Goal: Task Accomplishment & Management: Manage account settings

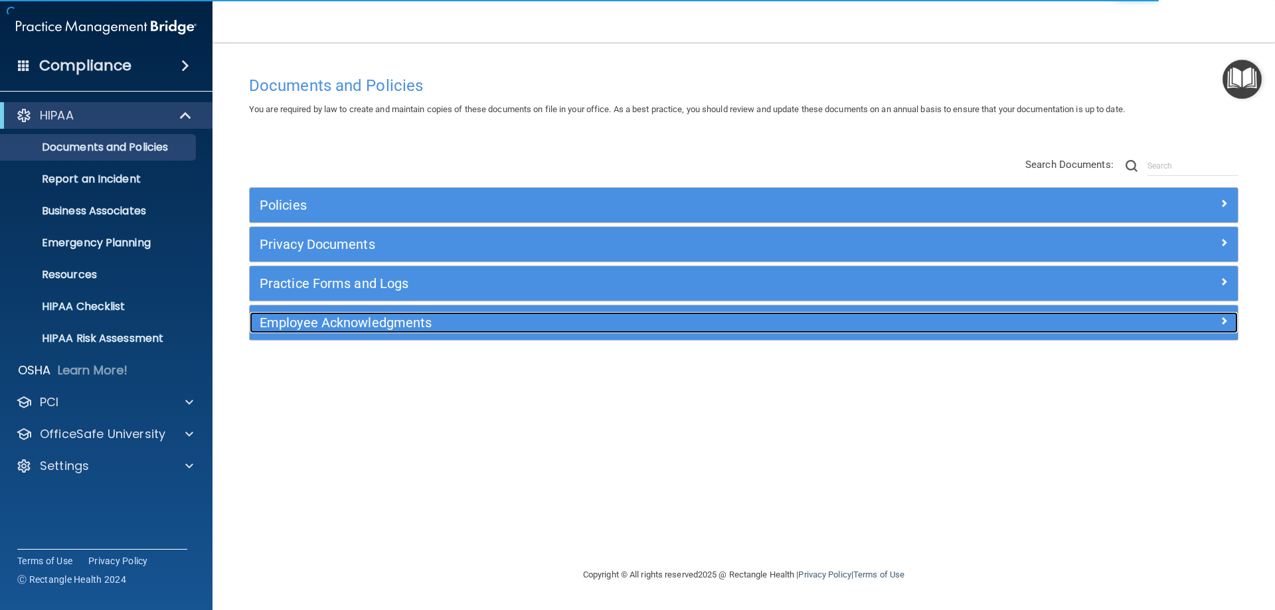
click at [310, 326] on h5 "Employee Acknowledgments" at bounding box center [620, 322] width 721 height 15
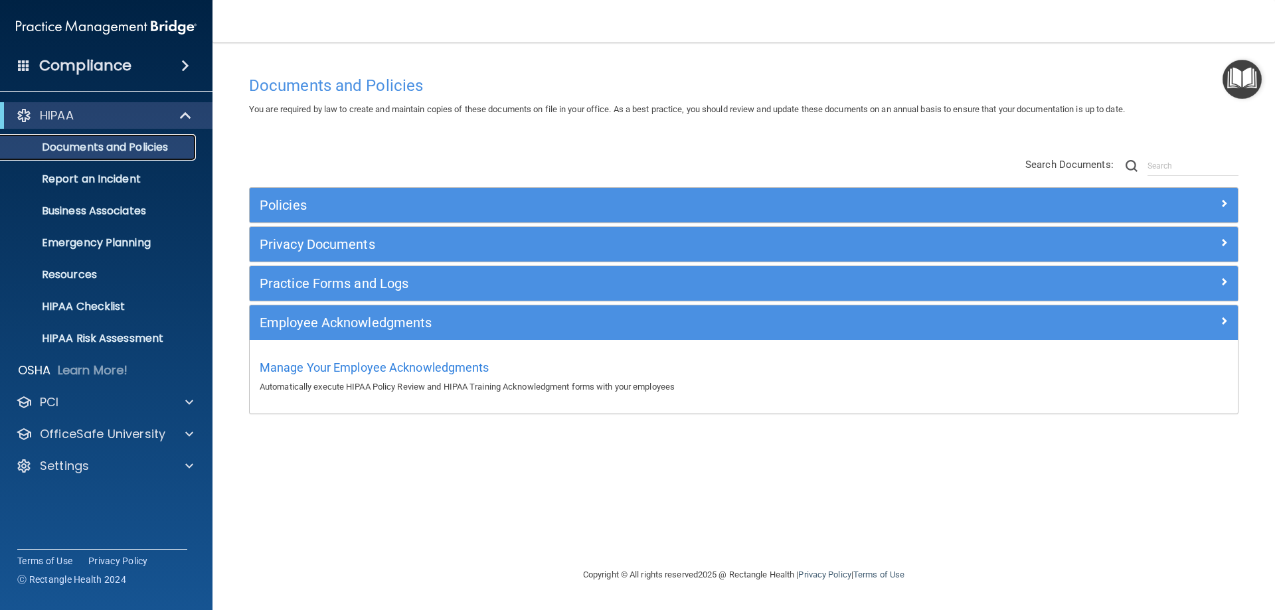
click at [91, 148] on p "Documents and Policies" at bounding box center [99, 147] width 181 height 13
click at [80, 183] on p "Report an Incident" at bounding box center [99, 179] width 181 height 13
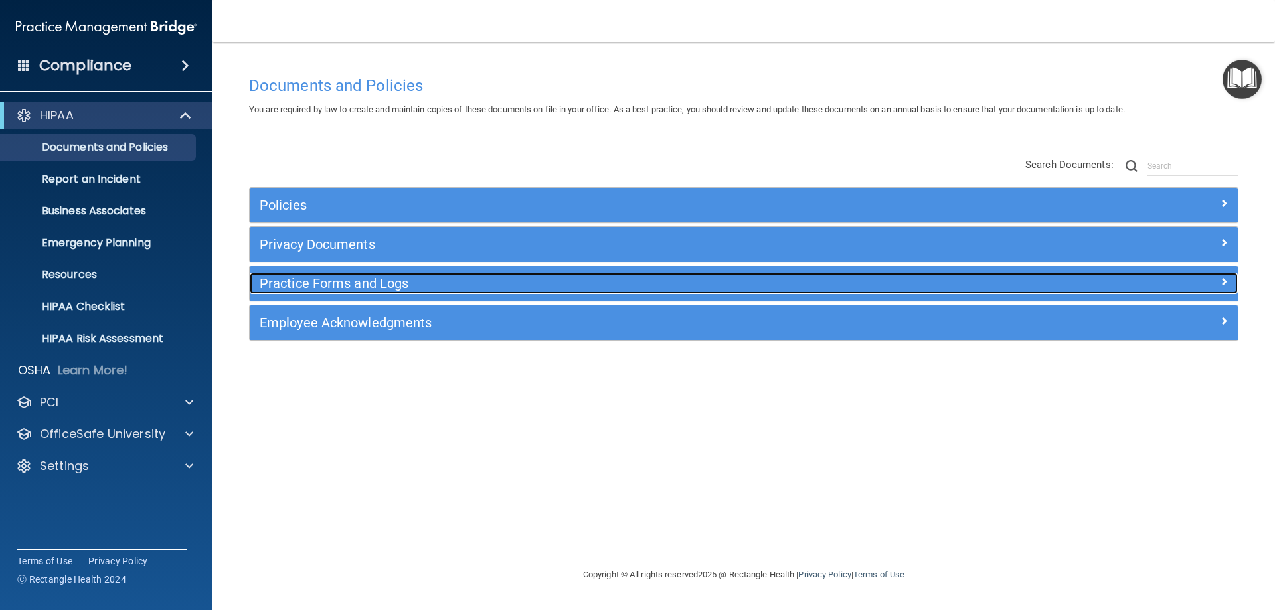
click at [300, 278] on h5 "Practice Forms and Logs" at bounding box center [620, 283] width 721 height 15
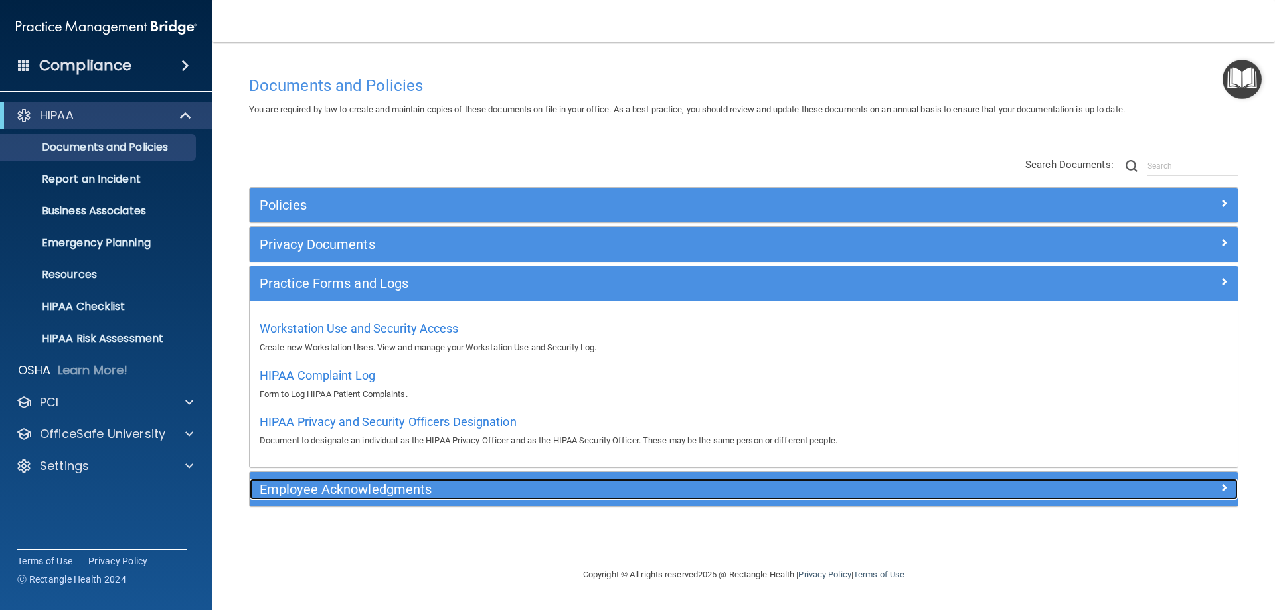
click at [293, 493] on h5 "Employee Acknowledgments" at bounding box center [620, 489] width 721 height 15
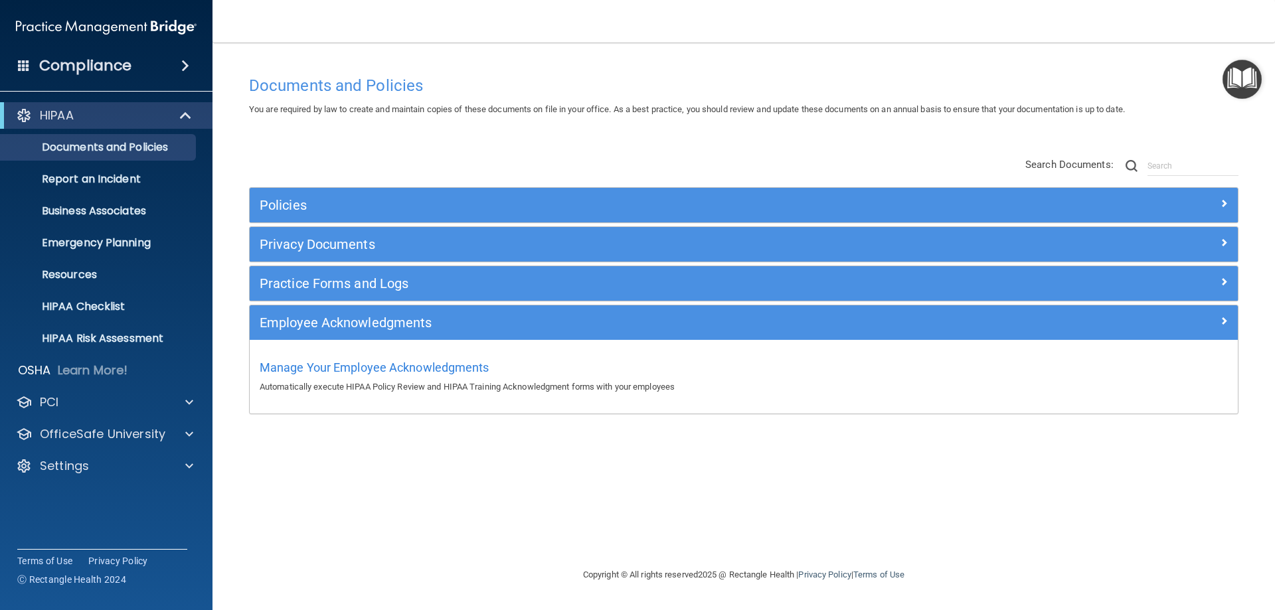
click at [320, 359] on div "Manage Your Employee Acknowledgments Automatically execute HIPAA Policy Review …" at bounding box center [744, 376] width 968 height 38
click at [317, 367] on span "Manage Your Employee Acknowledgments" at bounding box center [375, 368] width 230 height 14
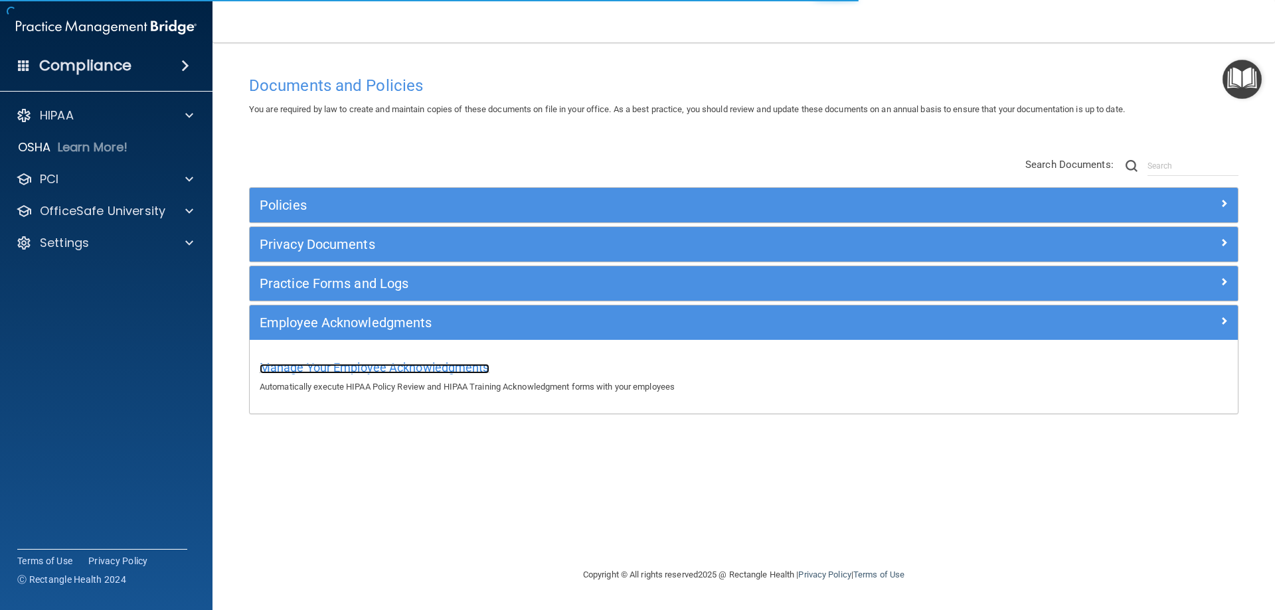
click at [313, 367] on span "Manage Your Employee Acknowledgments" at bounding box center [375, 368] width 230 height 14
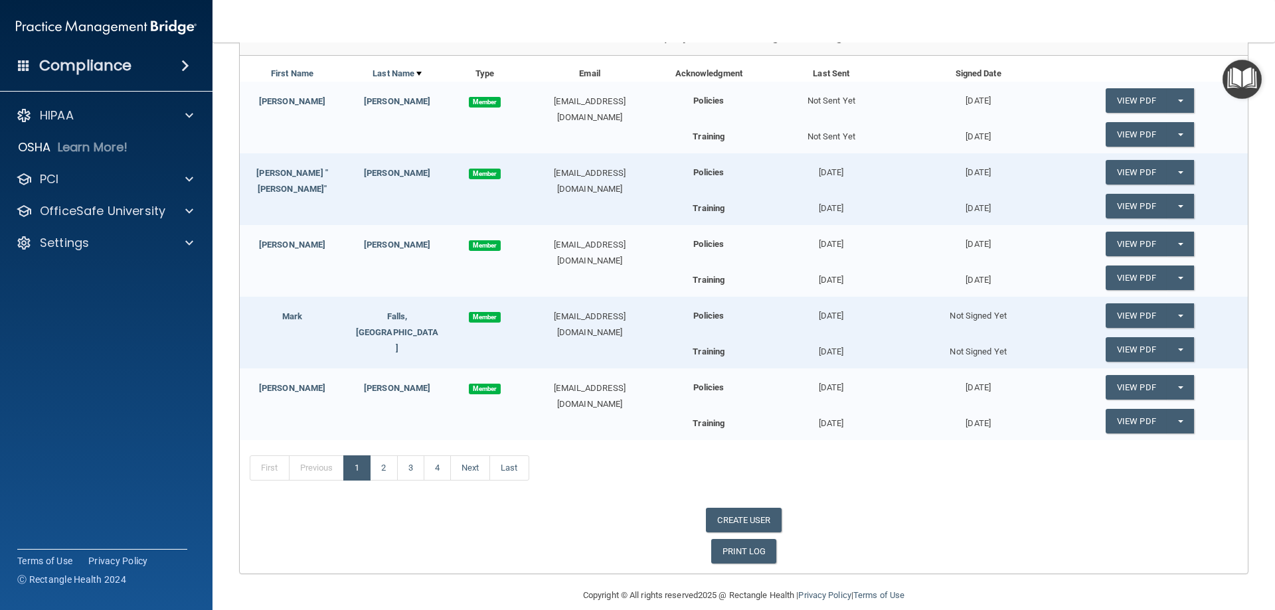
scroll to position [202, 0]
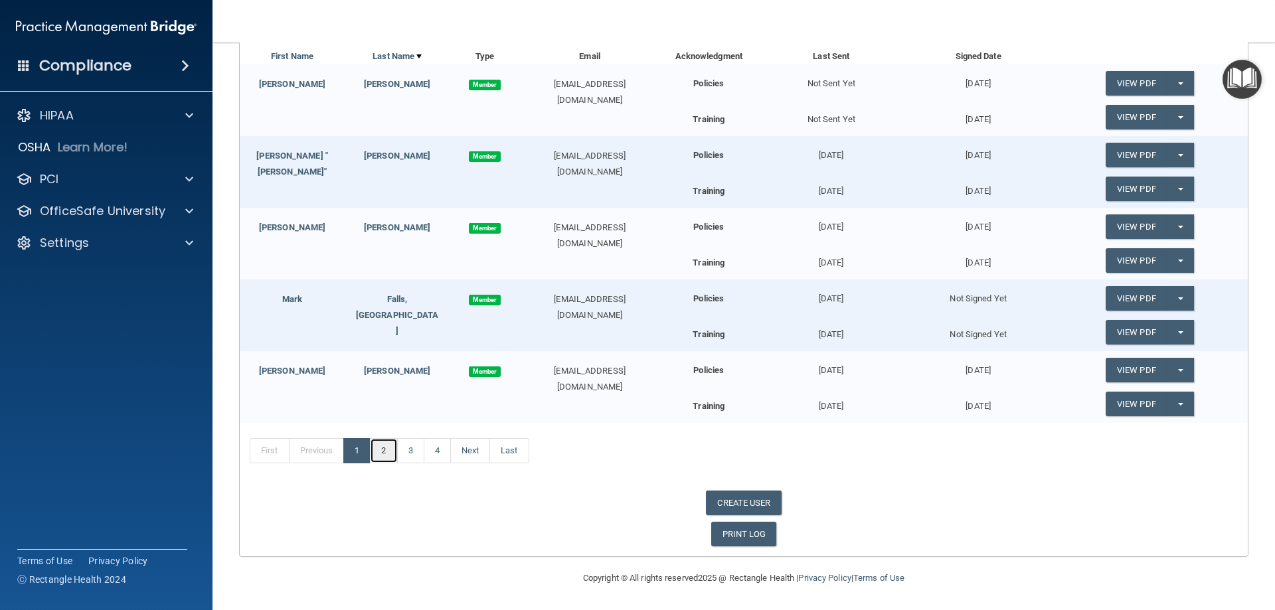
click at [390, 455] on link "2" at bounding box center [383, 450] width 27 height 25
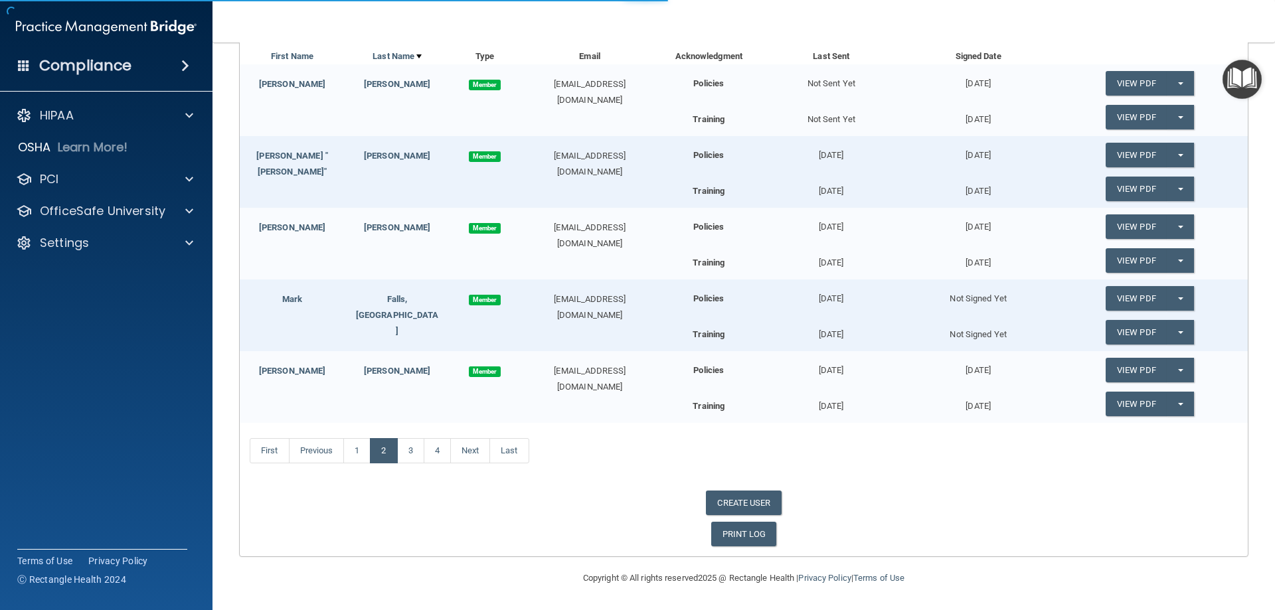
scroll to position [274, 0]
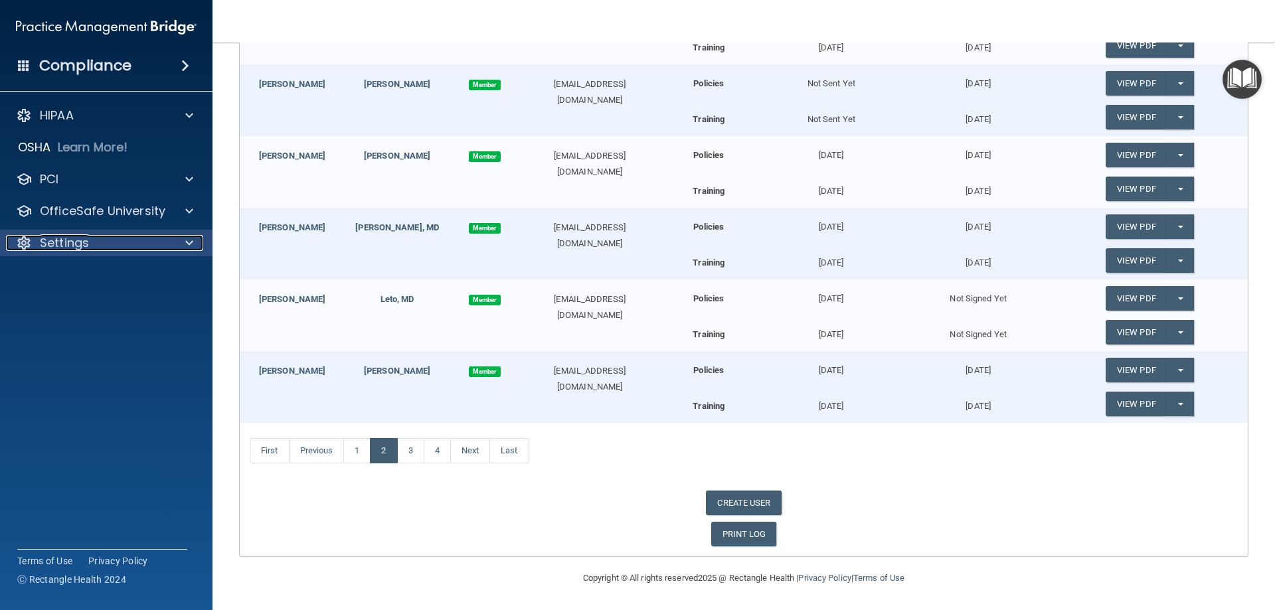
click at [189, 246] on span at bounding box center [189, 243] width 8 height 16
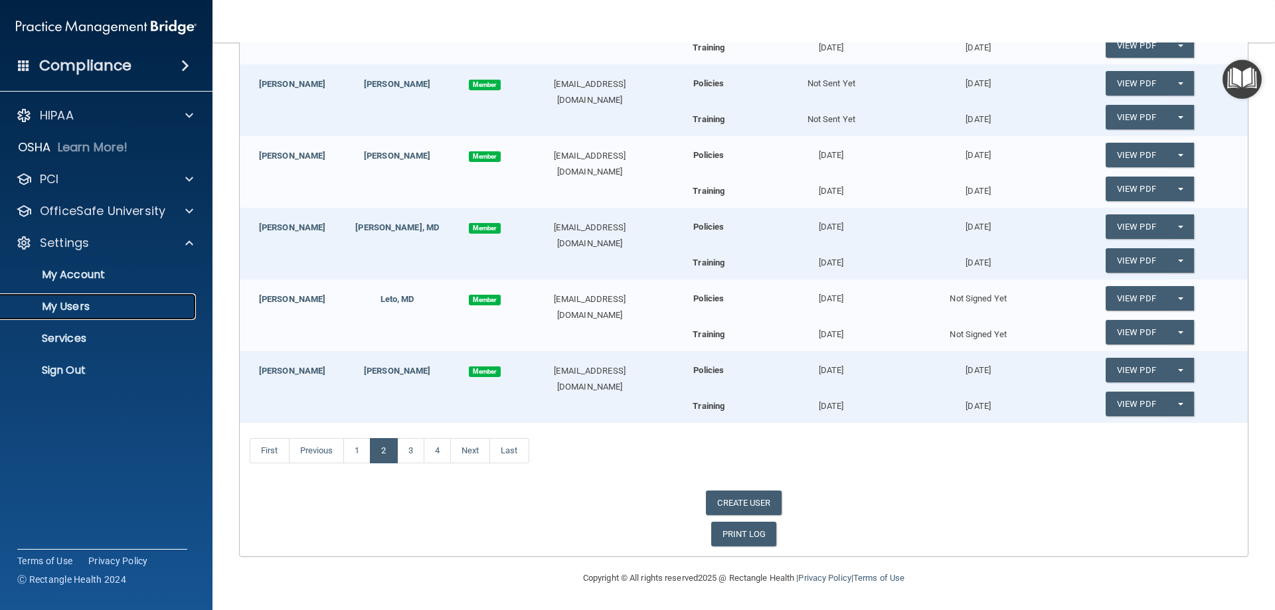
click at [70, 303] on p "My Users" at bounding box center [99, 306] width 181 height 13
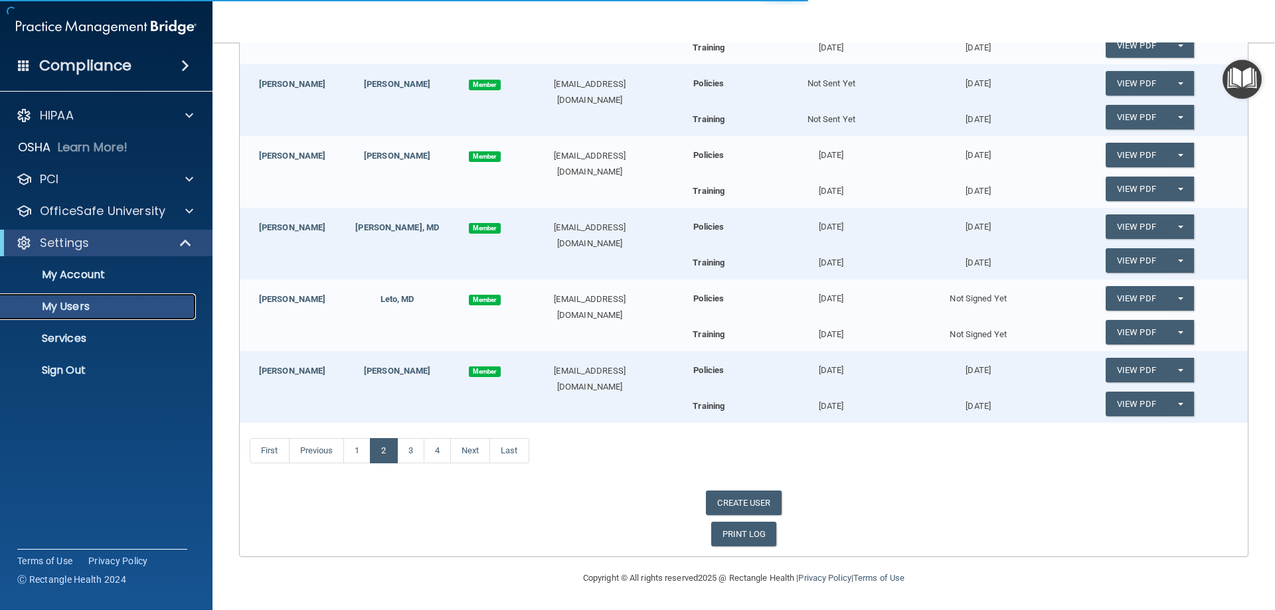
select select "20"
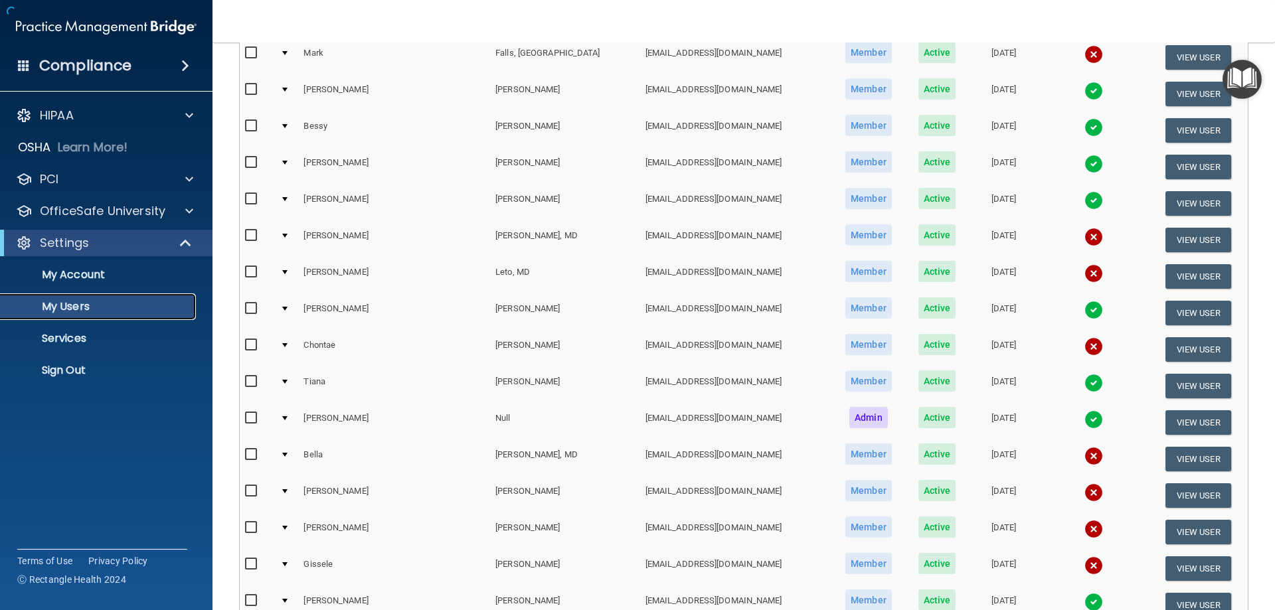
click at [70, 303] on p "My Users" at bounding box center [99, 306] width 181 height 13
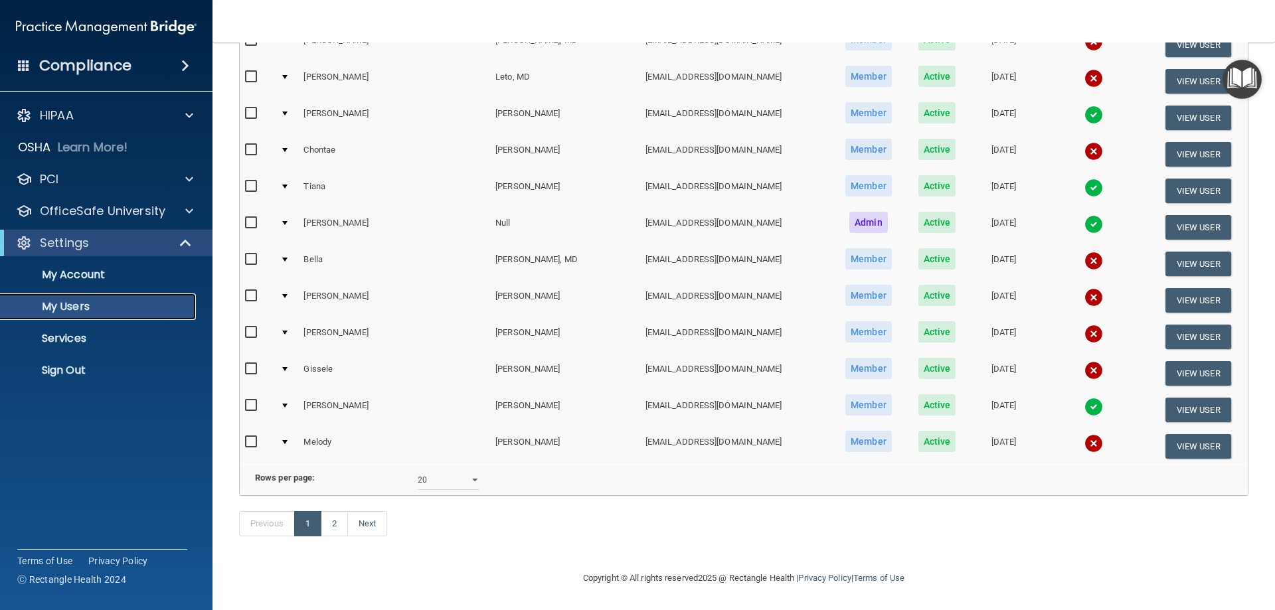
scroll to position [422, 0]
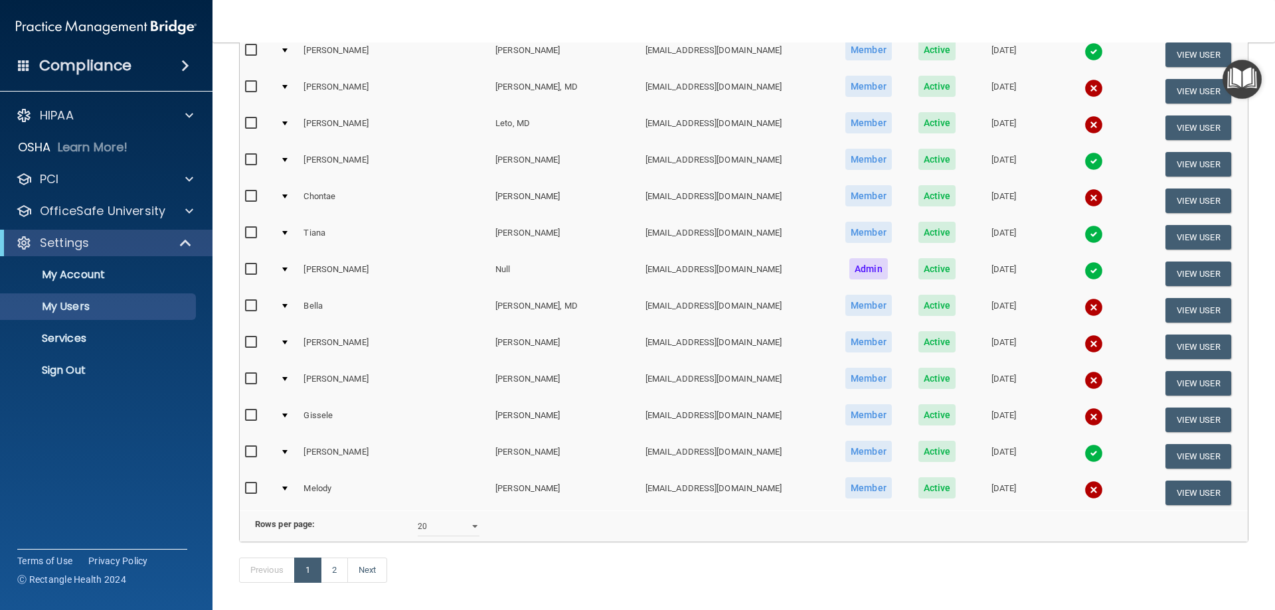
click at [248, 377] on input "checkbox" at bounding box center [252, 379] width 15 height 11
checkbox input "true"
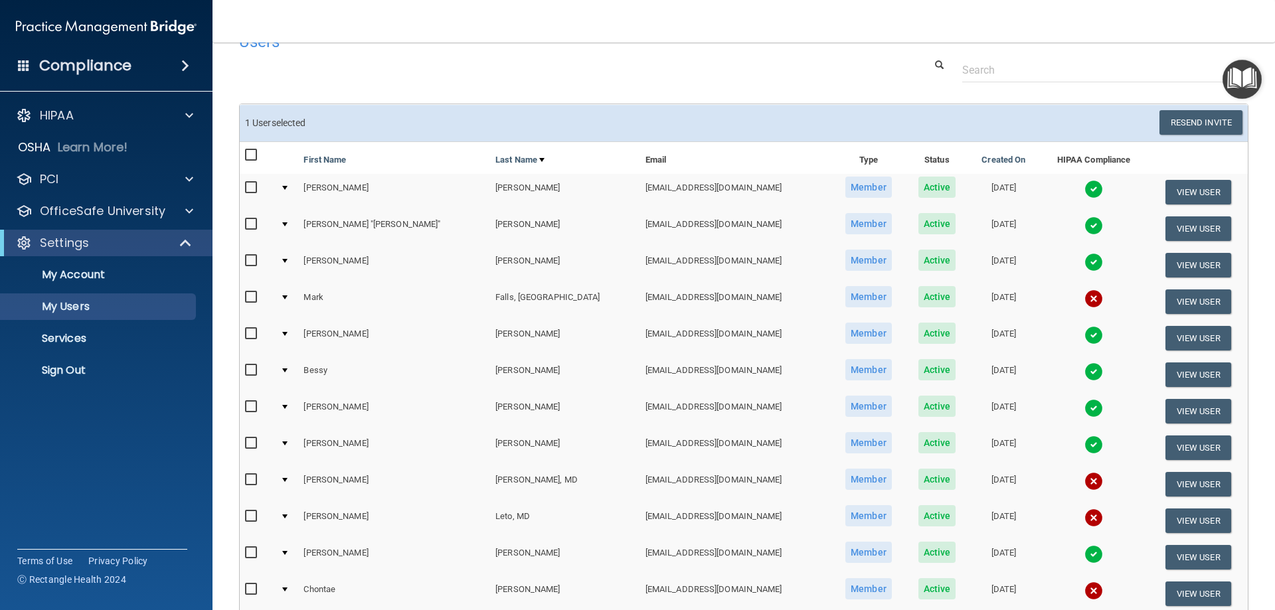
scroll to position [25, 0]
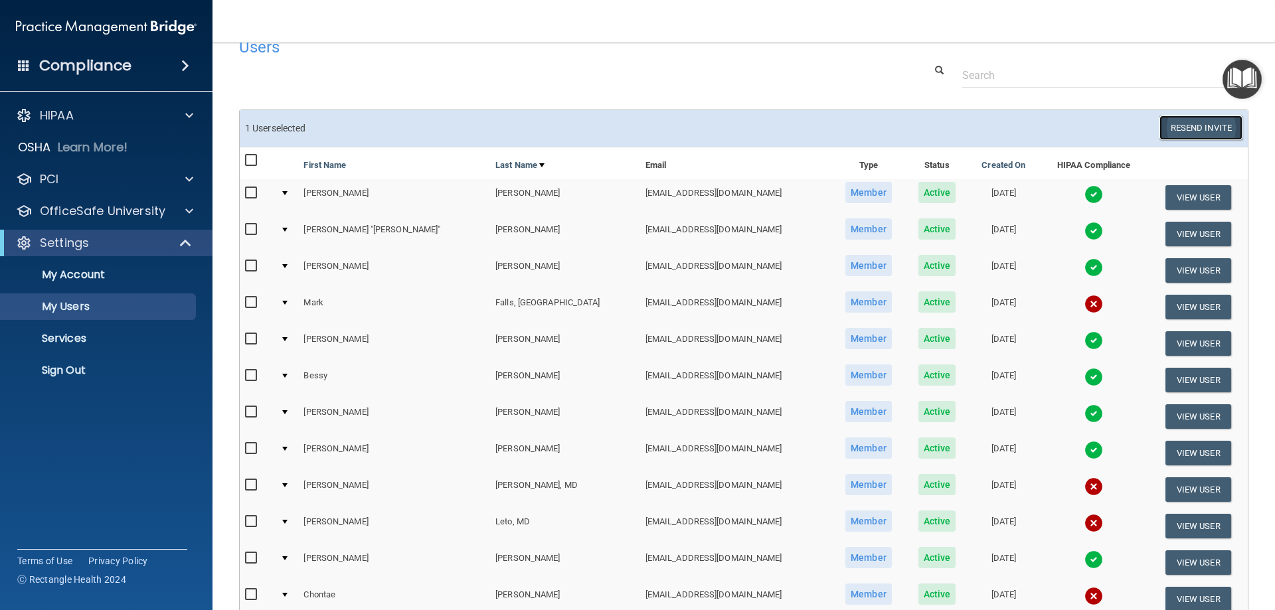
click at [1200, 123] on button "Resend Invite" at bounding box center [1201, 128] width 83 height 25
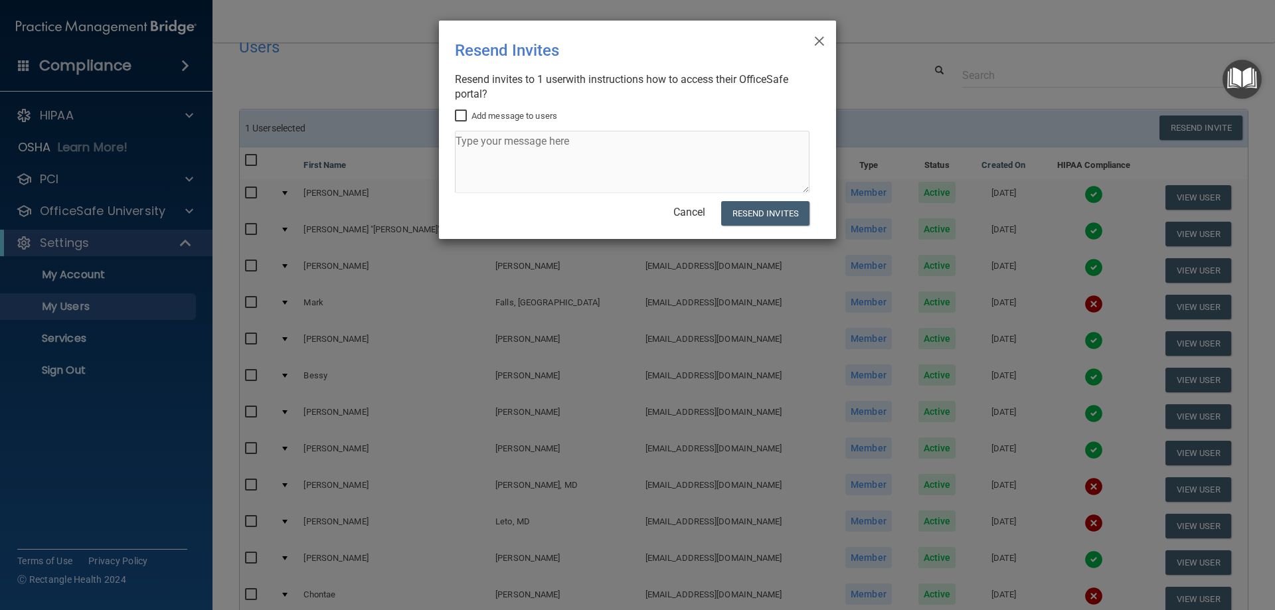
click at [462, 113] on input "Add message to users" at bounding box center [462, 116] width 15 height 11
checkbox input "true"
click at [466, 141] on textarea at bounding box center [632, 162] width 355 height 62
type textarea "It's time for HIPAA!"
click at [754, 218] on button "Resend Invites" at bounding box center [765, 213] width 88 height 25
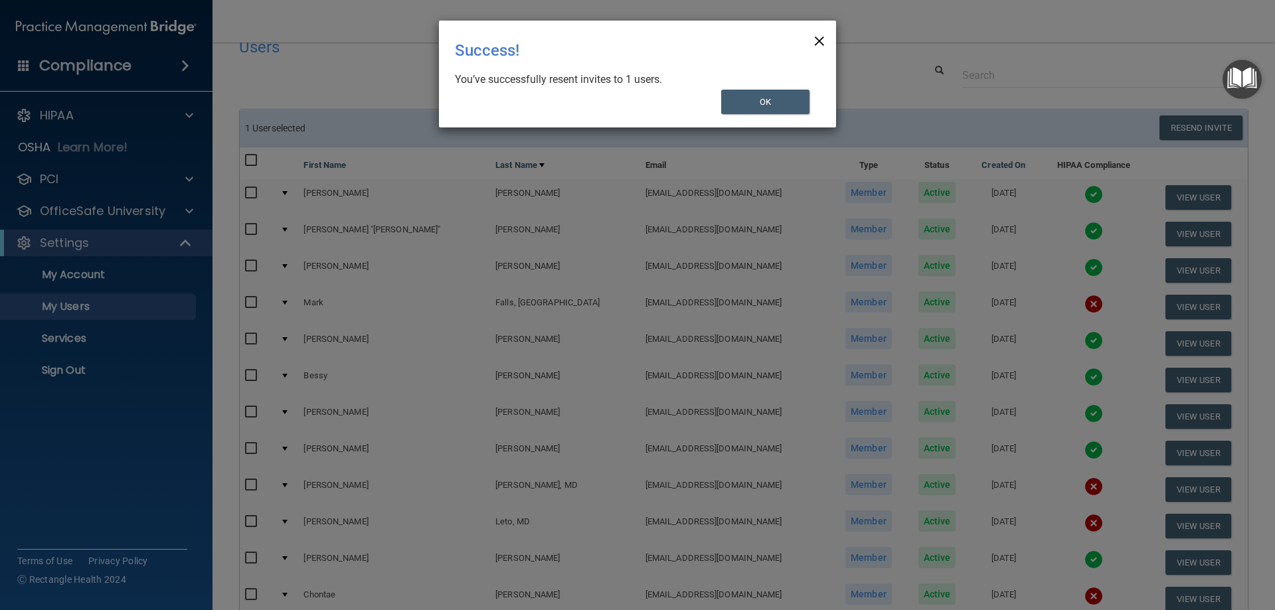
click at [823, 40] on span "×" at bounding box center [820, 39] width 12 height 27
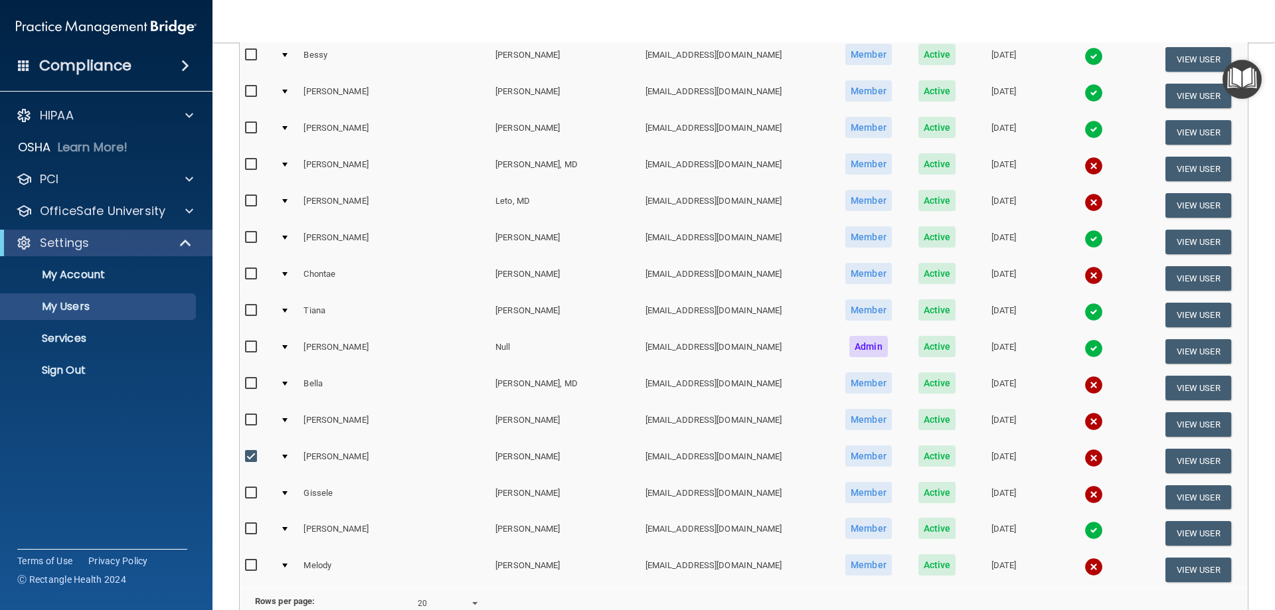
scroll to position [157, 0]
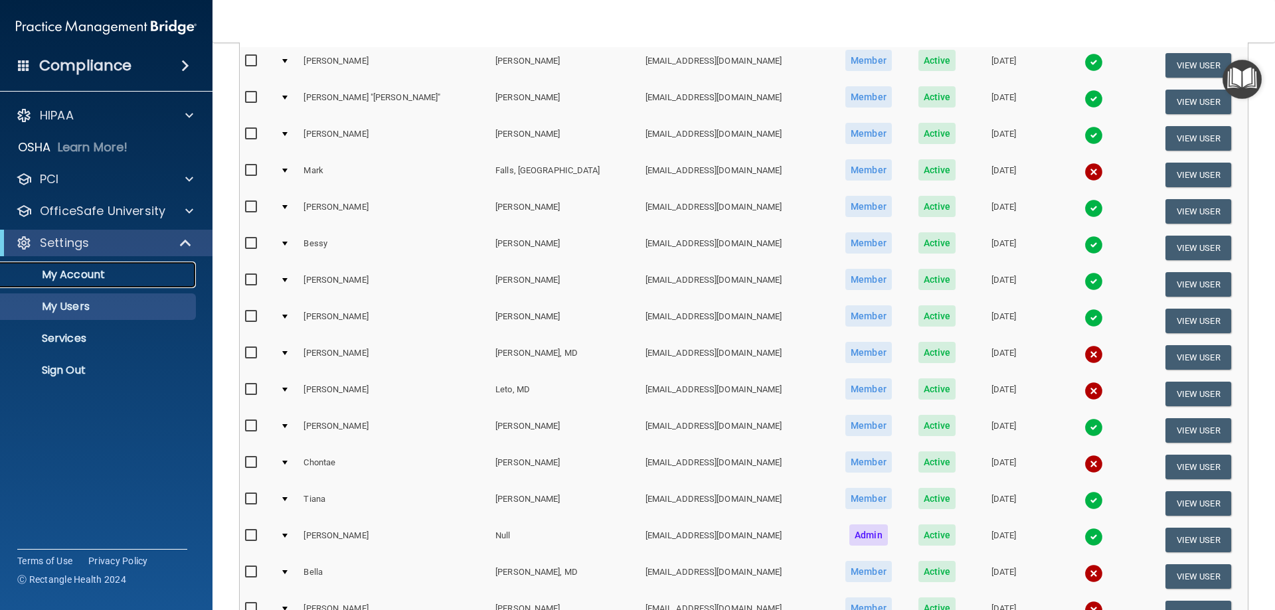
click at [60, 276] on p "My Account" at bounding box center [99, 274] width 181 height 13
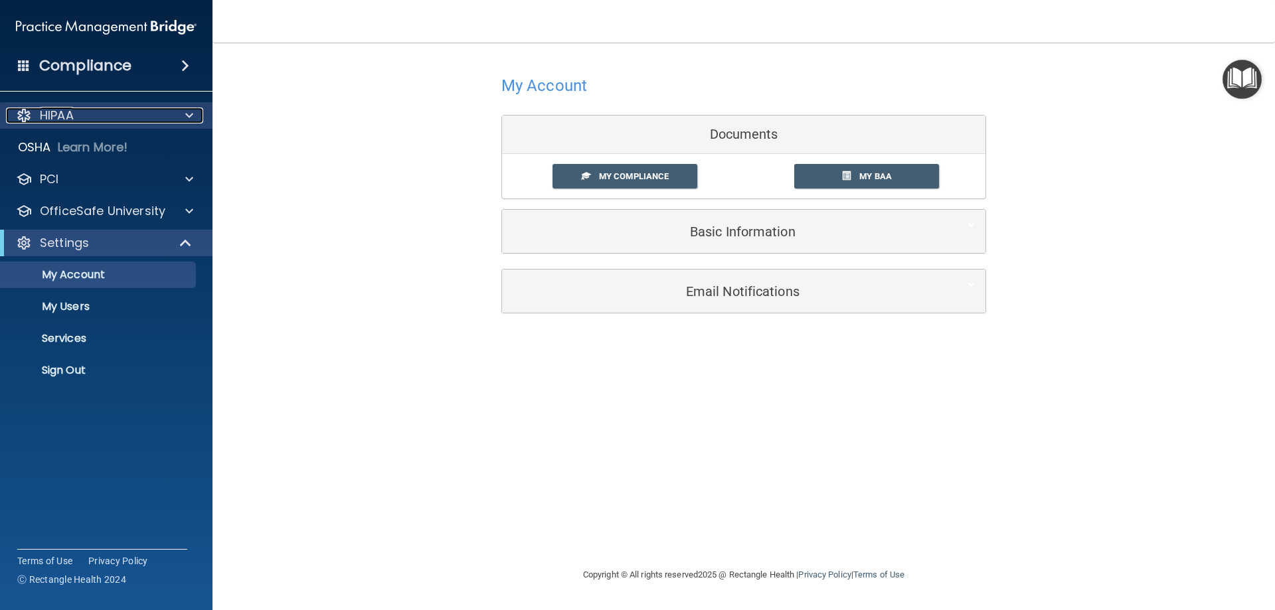
click at [74, 110] on p "HIPAA" at bounding box center [57, 116] width 34 height 16
